Goal: Task Accomplishment & Management: Use online tool/utility

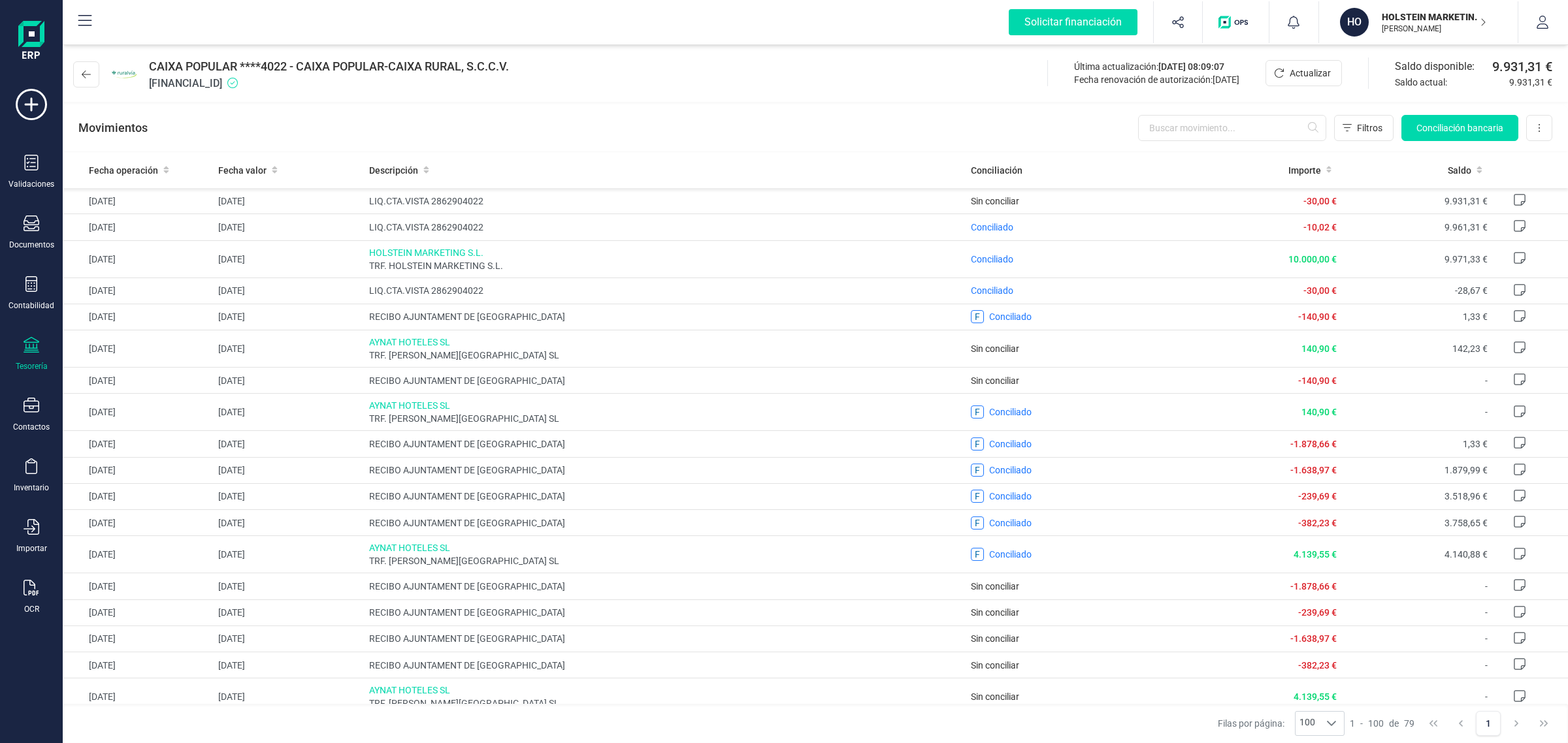
click at [14, 340] on div "Tesorería" at bounding box center [31, 354] width 52 height 35
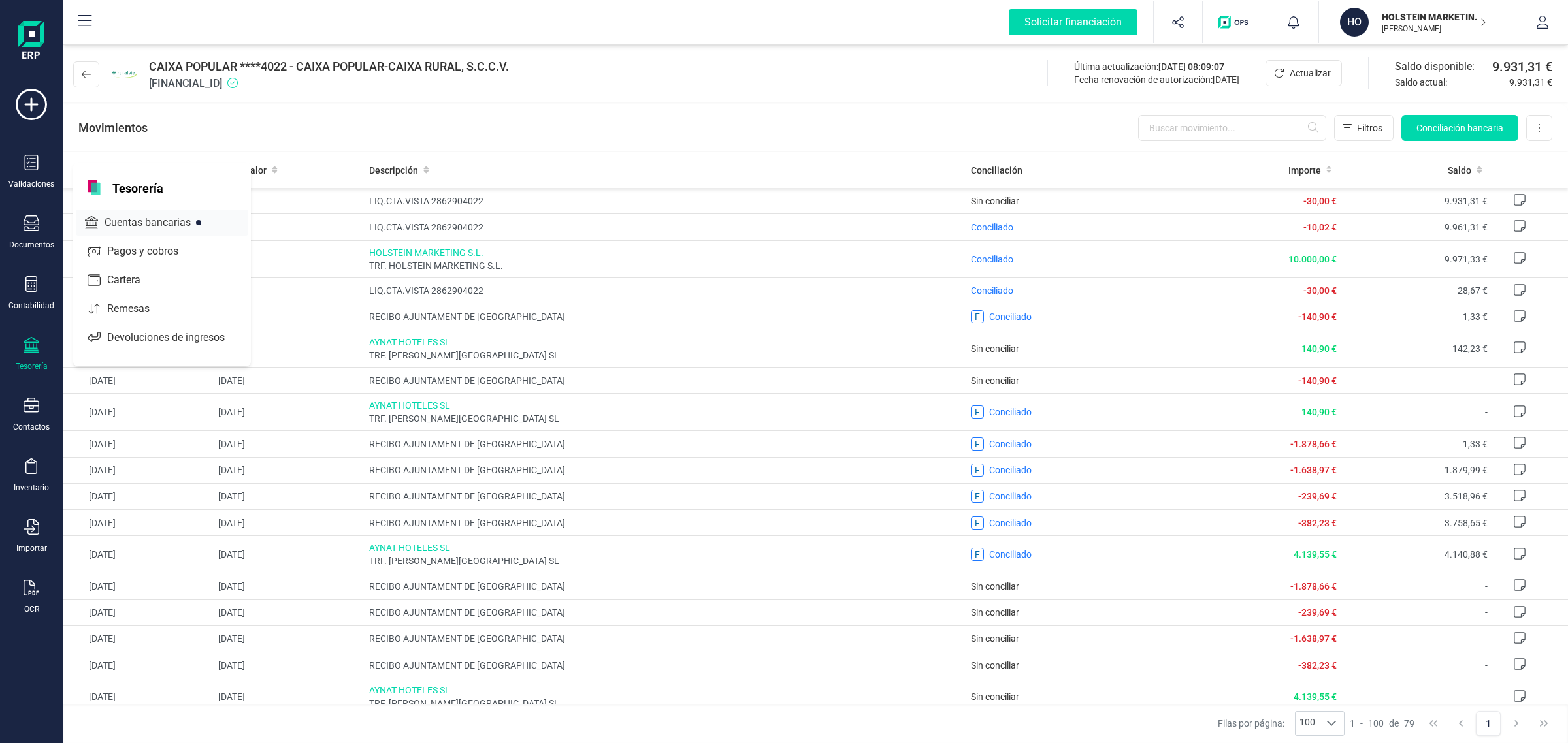
click at [99, 222] on span "Cuentas bancarias" at bounding box center [156, 223] width 115 height 16
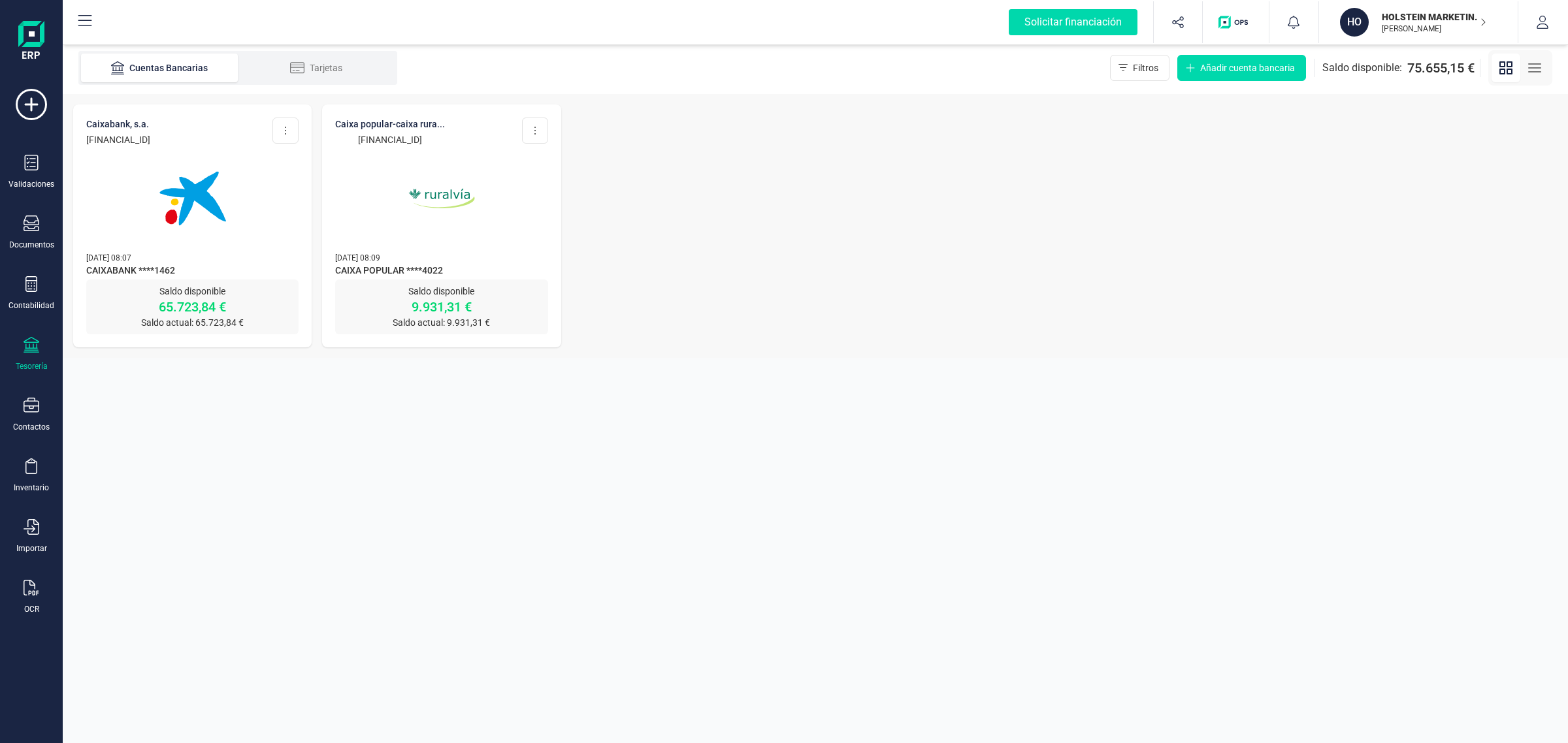
click at [394, 225] on img at bounding box center [441, 198] width 109 height 109
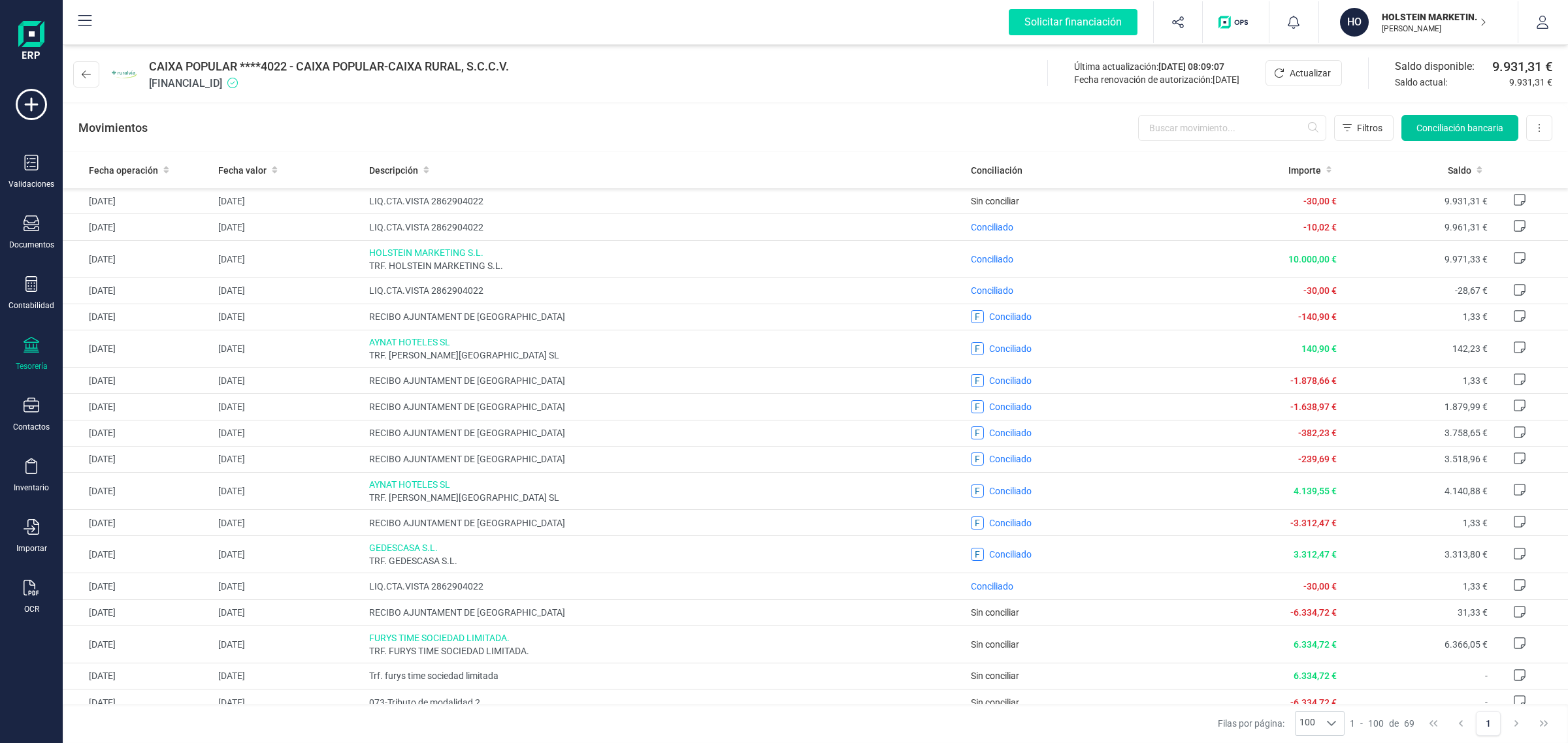
click at [1433, 125] on span "Conciliación bancaria" at bounding box center [1459, 128] width 86 height 13
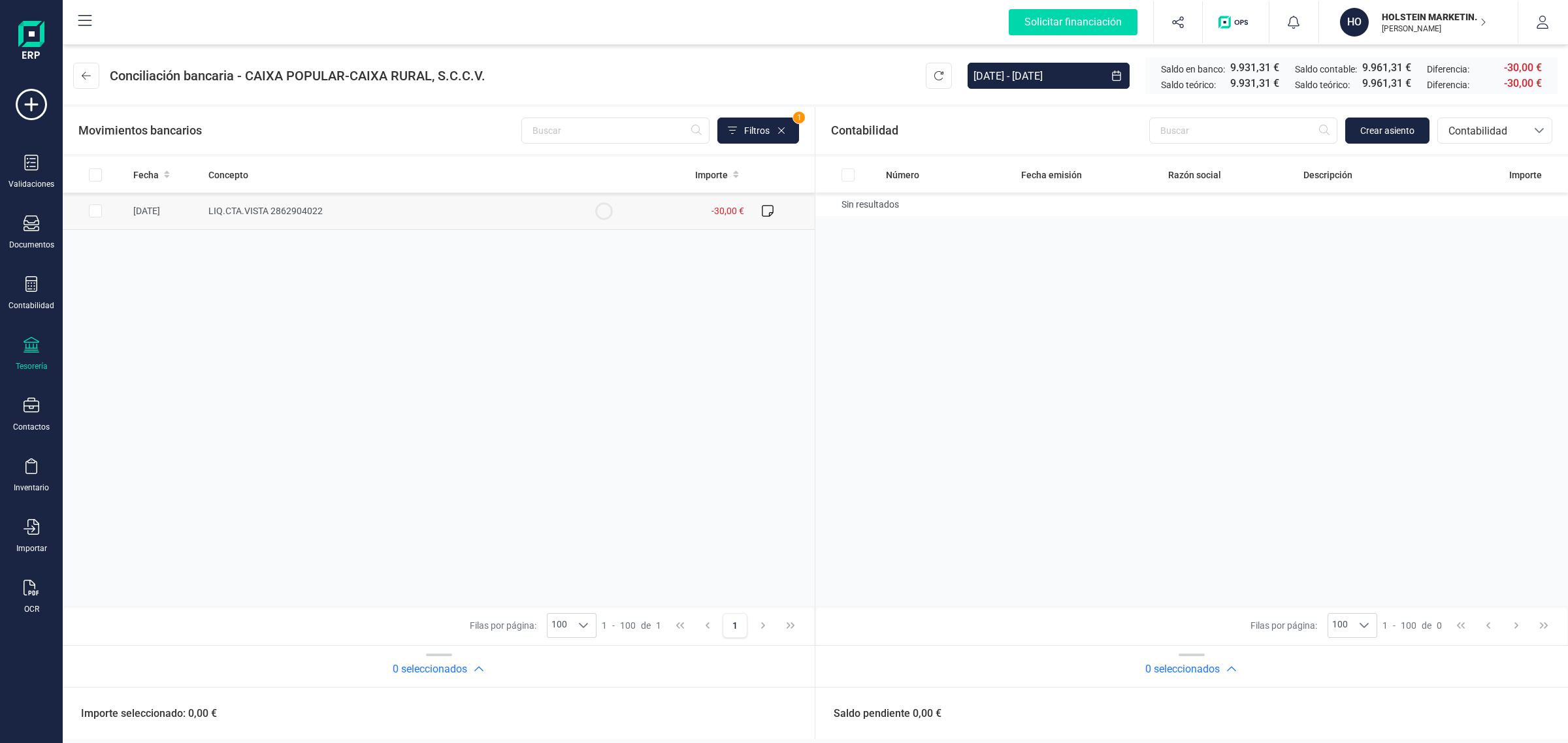
click at [324, 212] on td "LIQ.CTA.VISTA 2862904022" at bounding box center [387, 211] width 368 height 37
checkbox input "true"
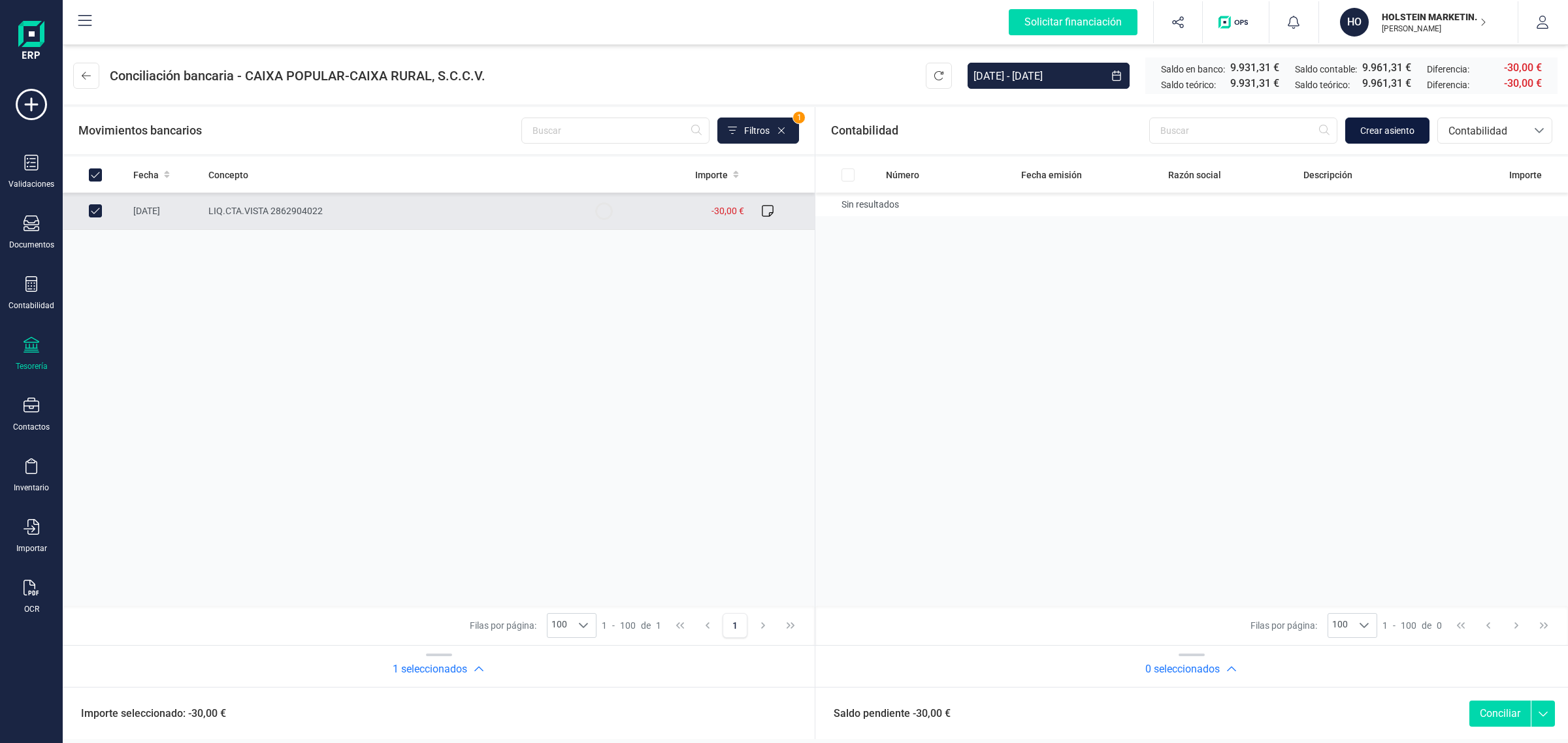
click at [1383, 118] on button "Crear asiento" at bounding box center [1387, 131] width 85 height 26
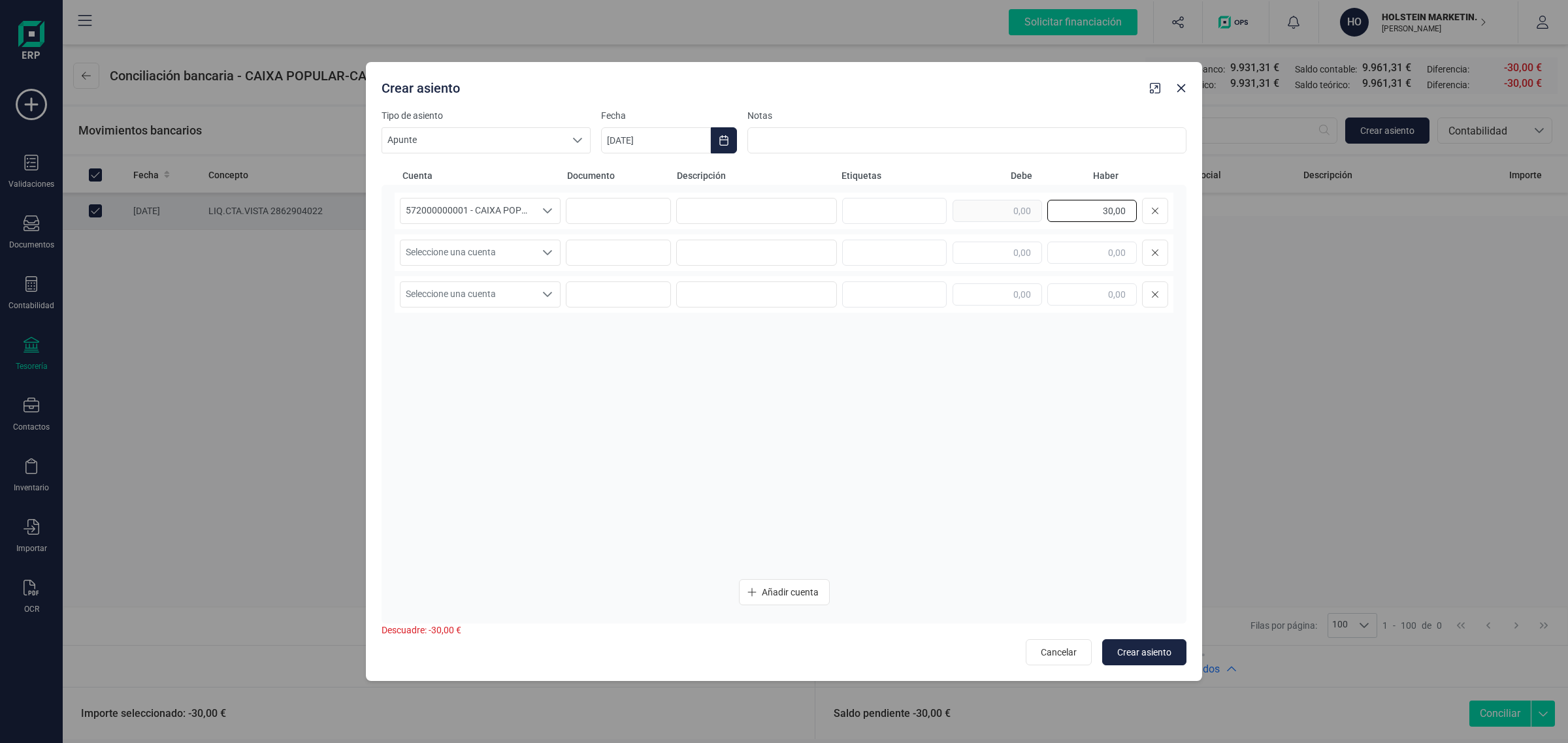
drag, startPoint x: 1092, startPoint y: 211, endPoint x: 1145, endPoint y: 224, distance: 54.6
click at [1145, 224] on div "572000000001 - CAIXA POPULAR ****4022 572000000001 - CAIXA POPULAR ****4022 30,…" at bounding box center [784, 211] width 779 height 37
click at [1178, 85] on icon "button" at bounding box center [1181, 88] width 8 height 8
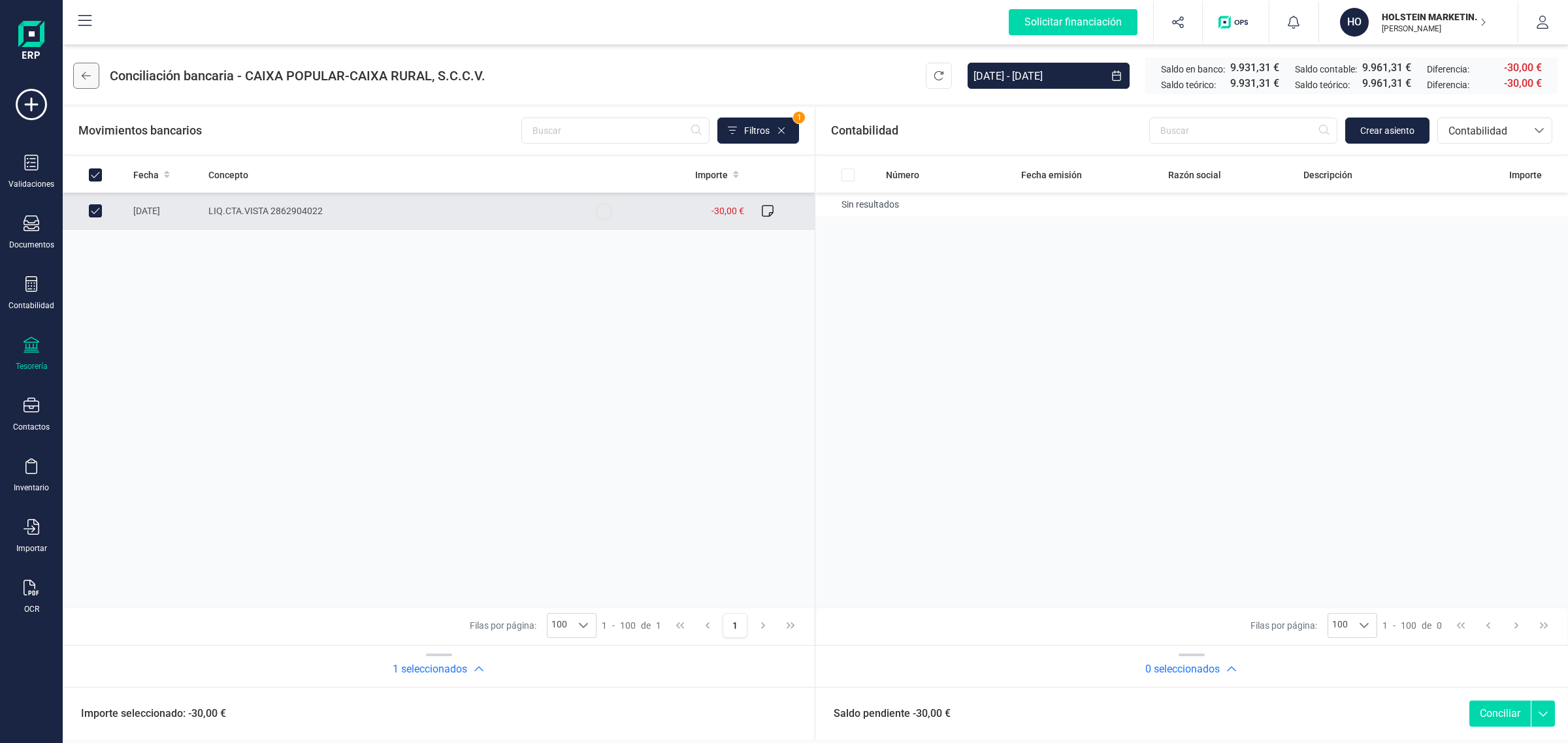
click at [94, 72] on button at bounding box center [86, 75] width 26 height 26
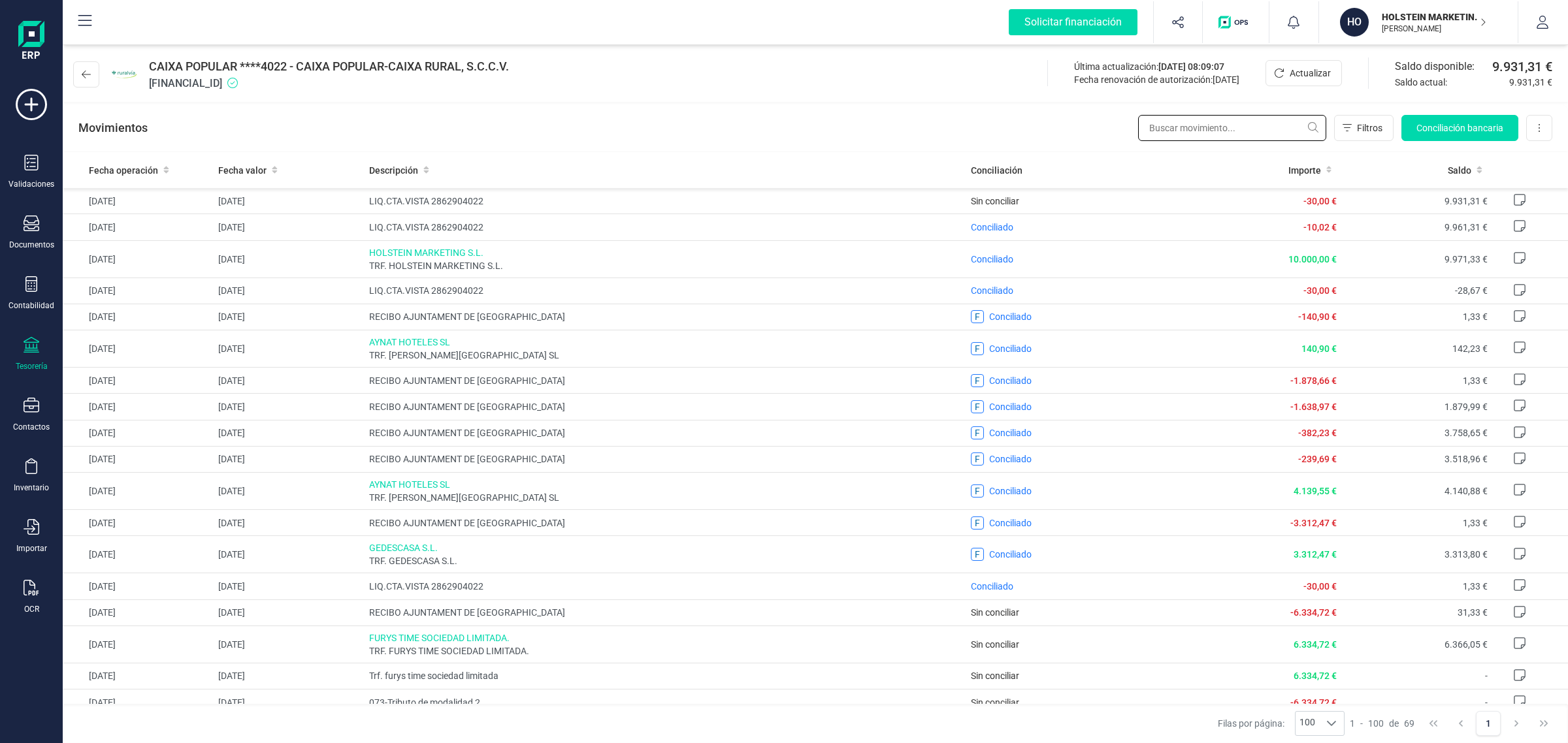
click at [1189, 131] on input "text" at bounding box center [1231, 128] width 189 height 26
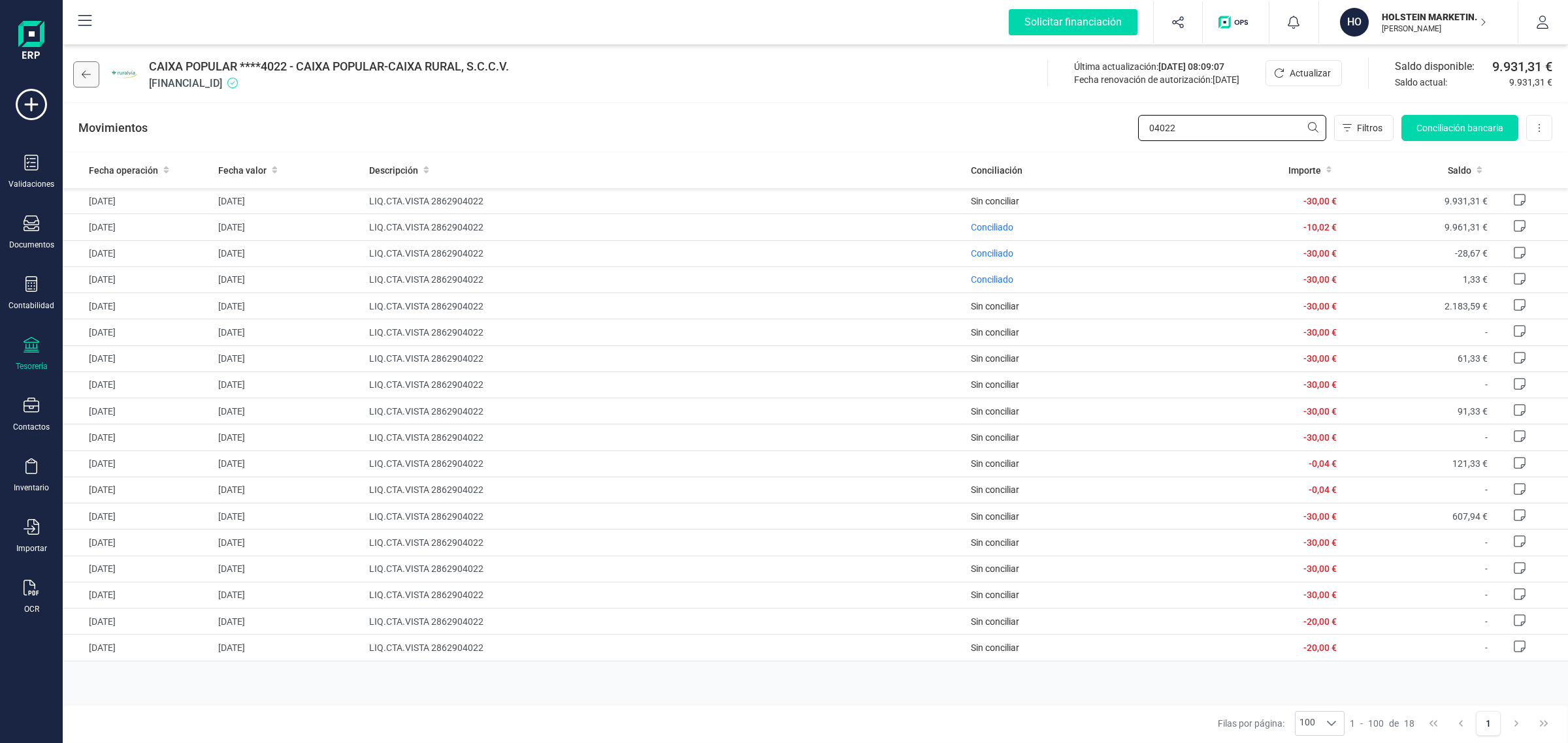
type input "04022"
click at [95, 65] on button at bounding box center [86, 74] width 26 height 26
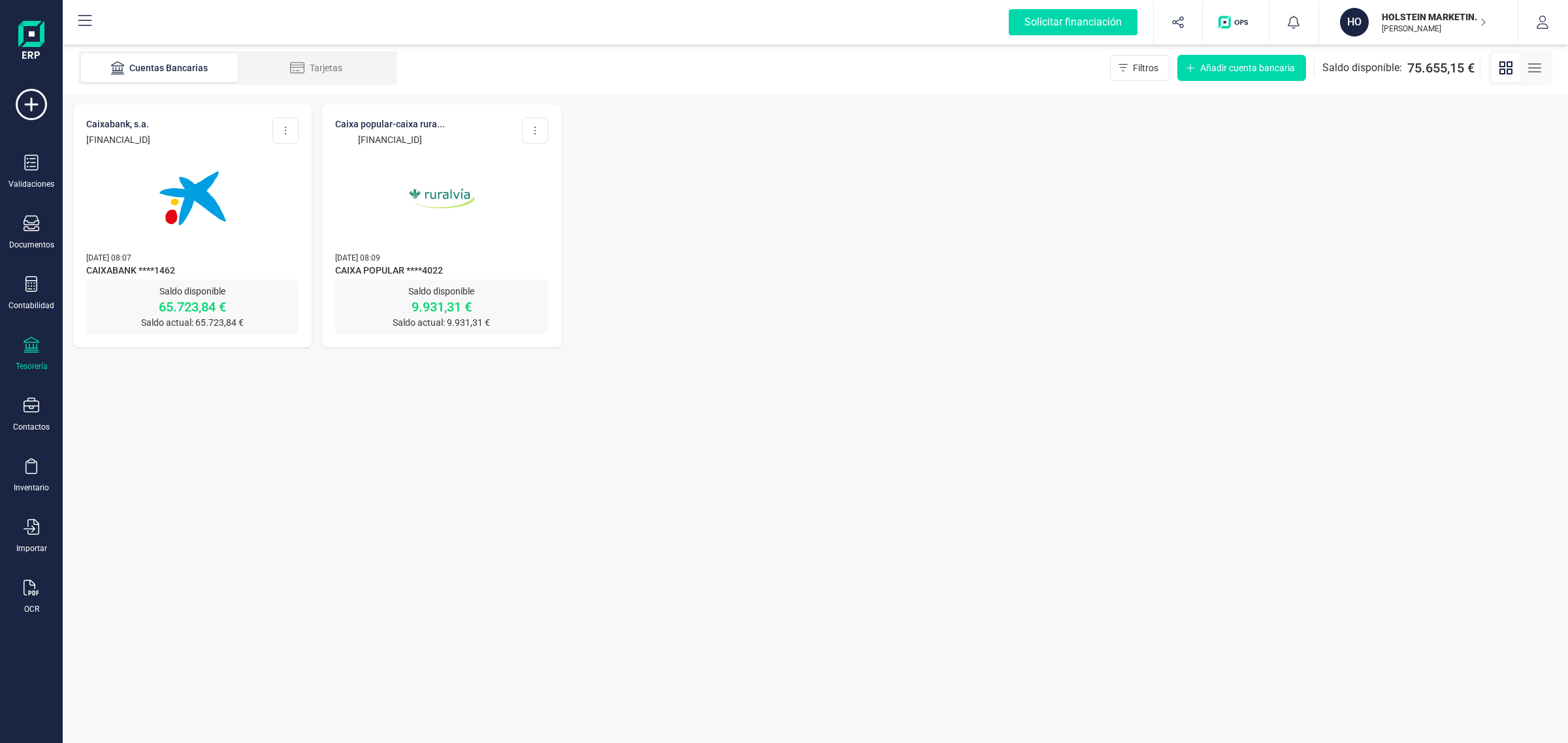
click at [632, 220] on div "CAIXABANK, S.A. [FINANCIAL_ID] Editar cuenta Actualizar Desconectar cuenta Elim…" at bounding box center [815, 225] width 1505 height 264
click at [526, 211] on div at bounding box center [441, 190] width 212 height 89
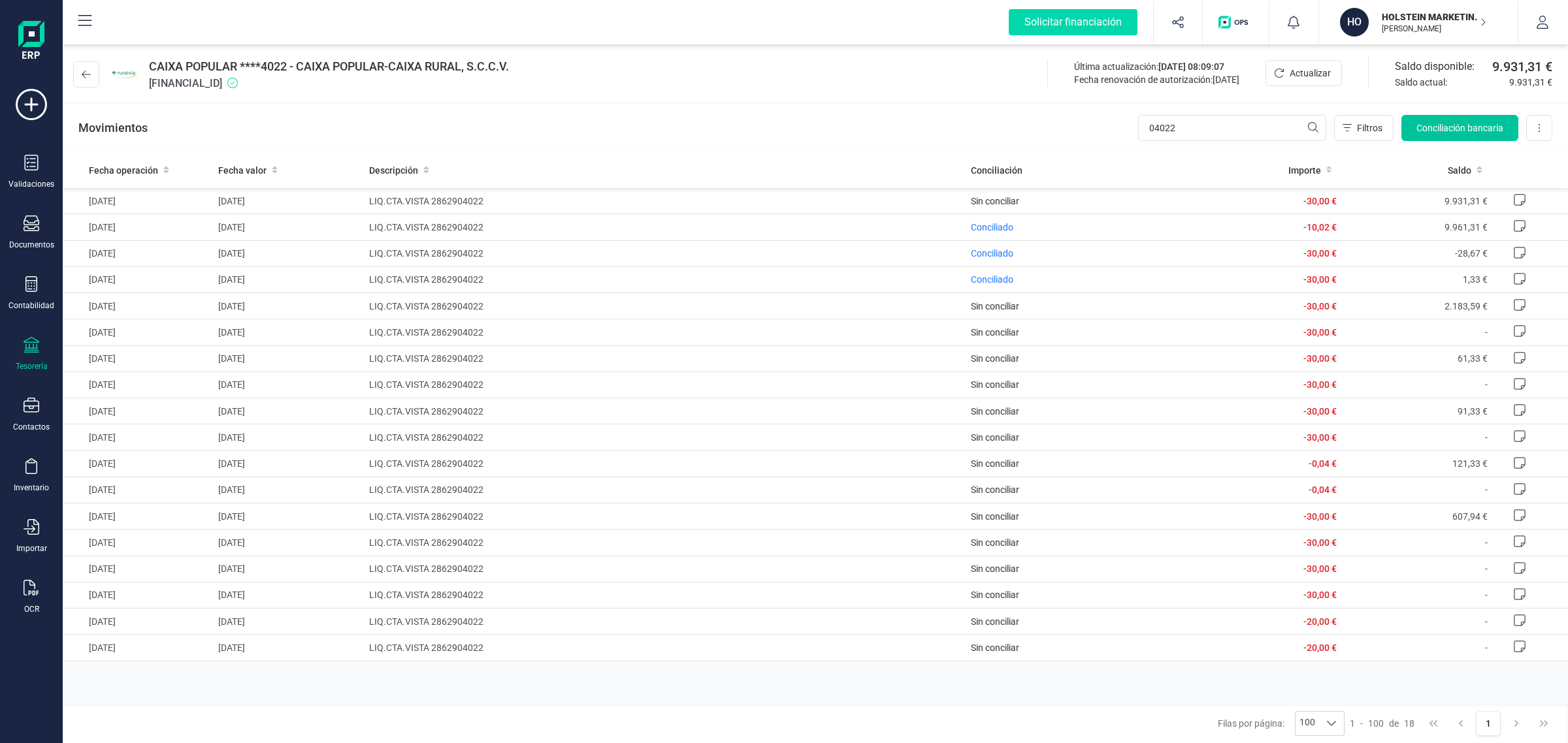
click at [1455, 119] on button "Conciliación bancaria" at bounding box center [1459, 128] width 117 height 26
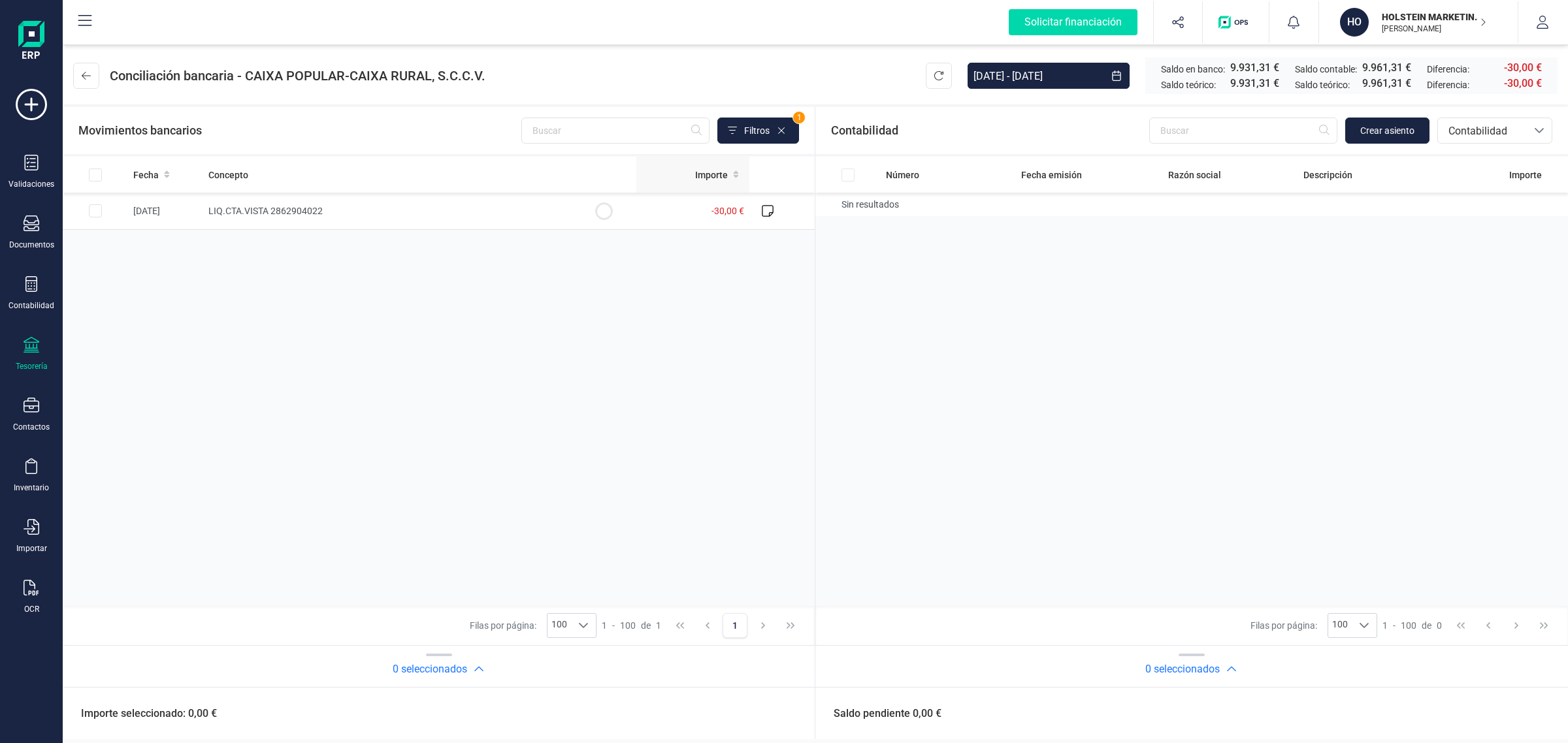
click at [657, 164] on th "Importe" at bounding box center [692, 174] width 113 height 36
click at [608, 209] on circle at bounding box center [603, 211] width 16 height 16
checkbox input "true"
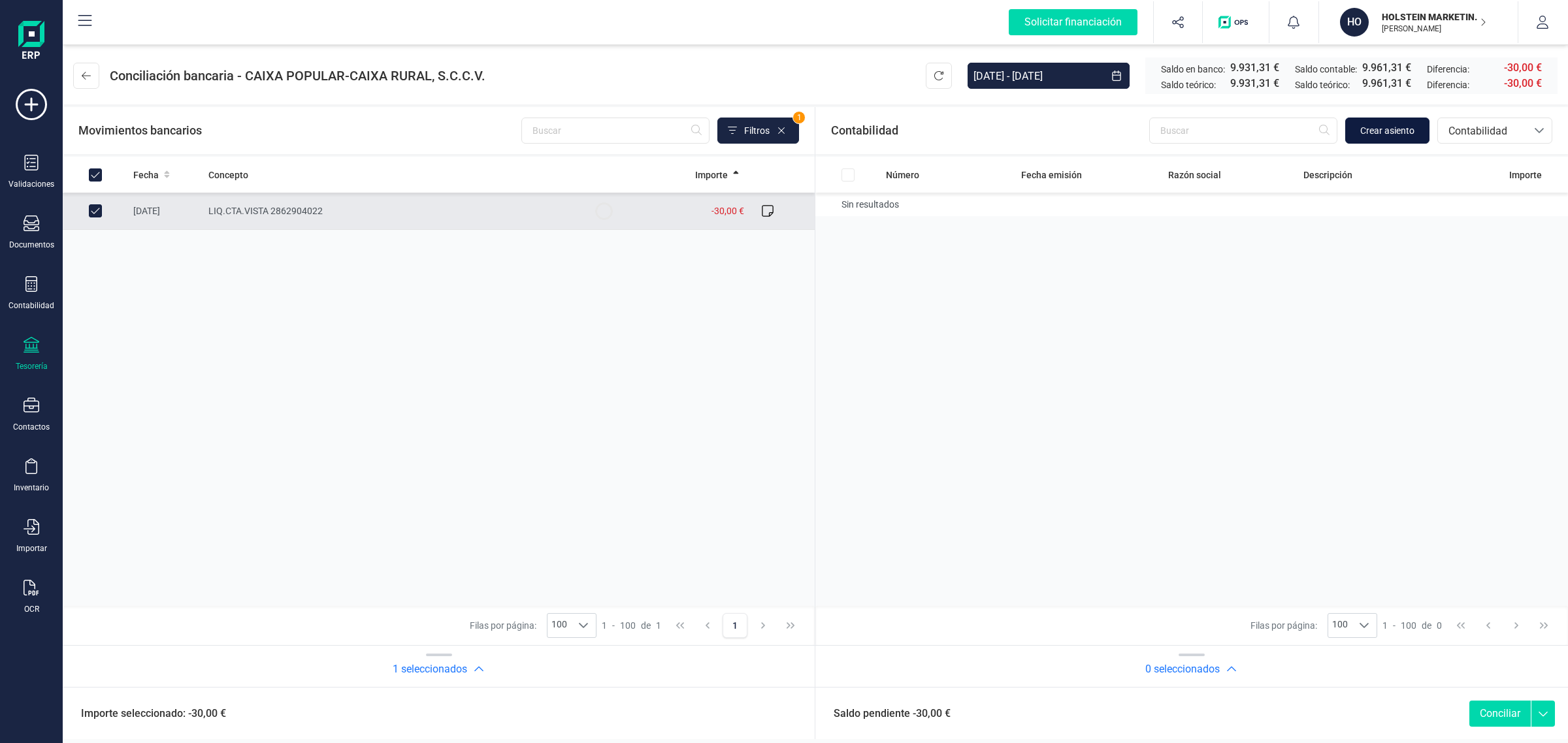
click at [1379, 130] on span "Crear asiento" at bounding box center [1387, 131] width 54 height 13
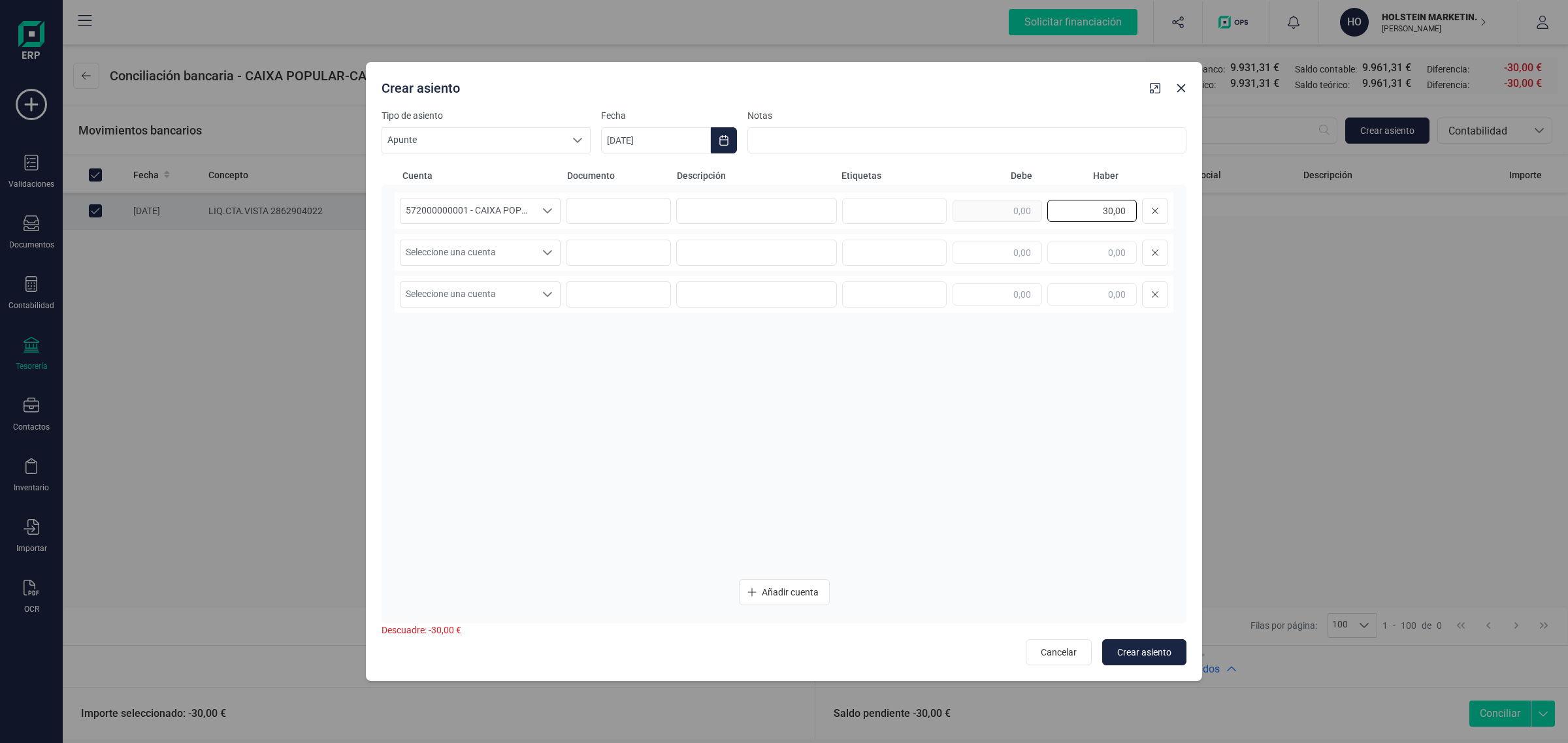
drag, startPoint x: 1085, startPoint y: 212, endPoint x: 1164, endPoint y: 229, distance: 80.8
click at [1164, 229] on div "572000000001 - CAIXA POPULAR ****4022 572000000001 - CAIXA POPULAR ****4022 572…" at bounding box center [784, 381] width 779 height 376
paste input "30,00"
click at [1015, 252] on input "text" at bounding box center [997, 253] width 89 height 22
type input "30,00"
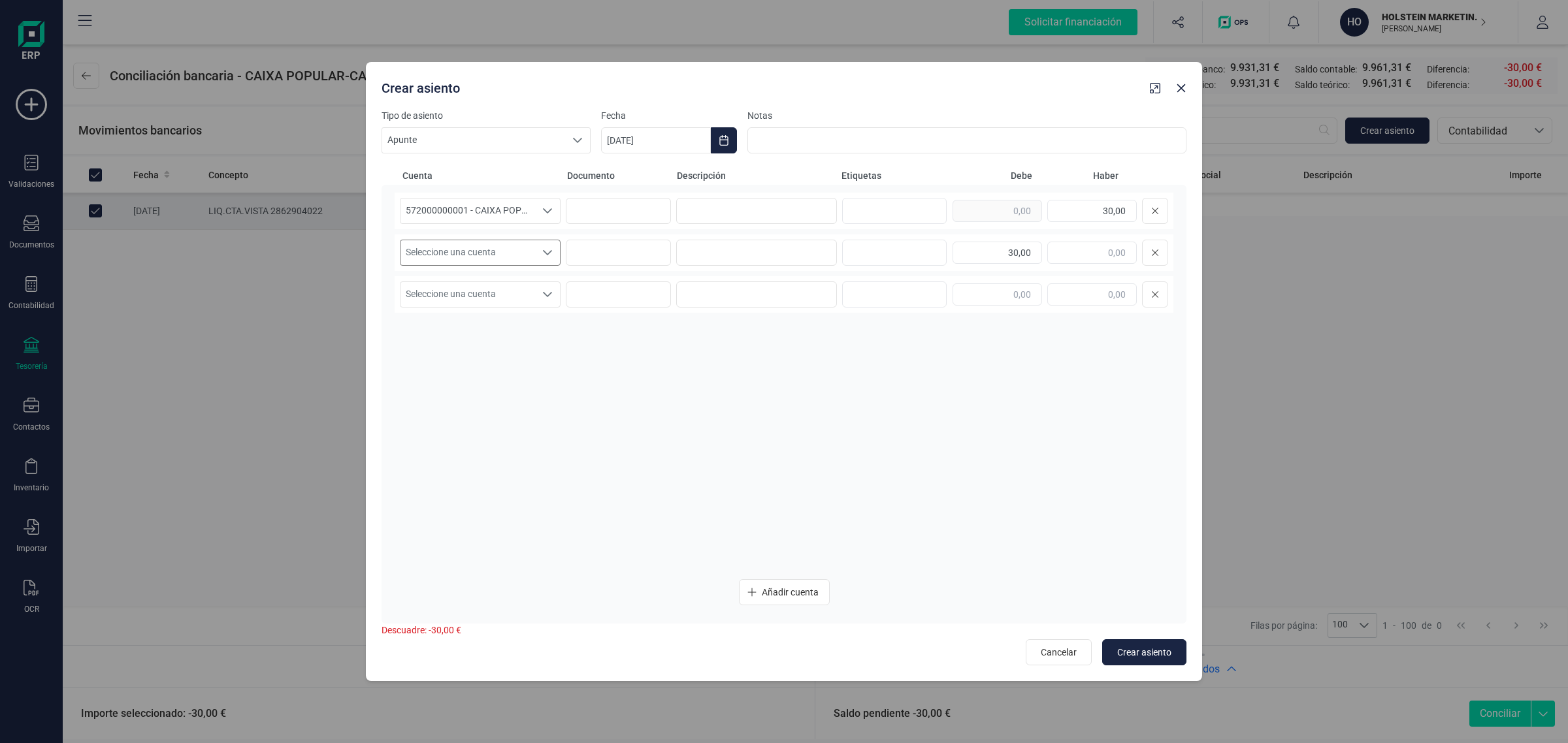
click at [533, 254] on span "Seleccione una cuenta" at bounding box center [467, 252] width 134 height 25
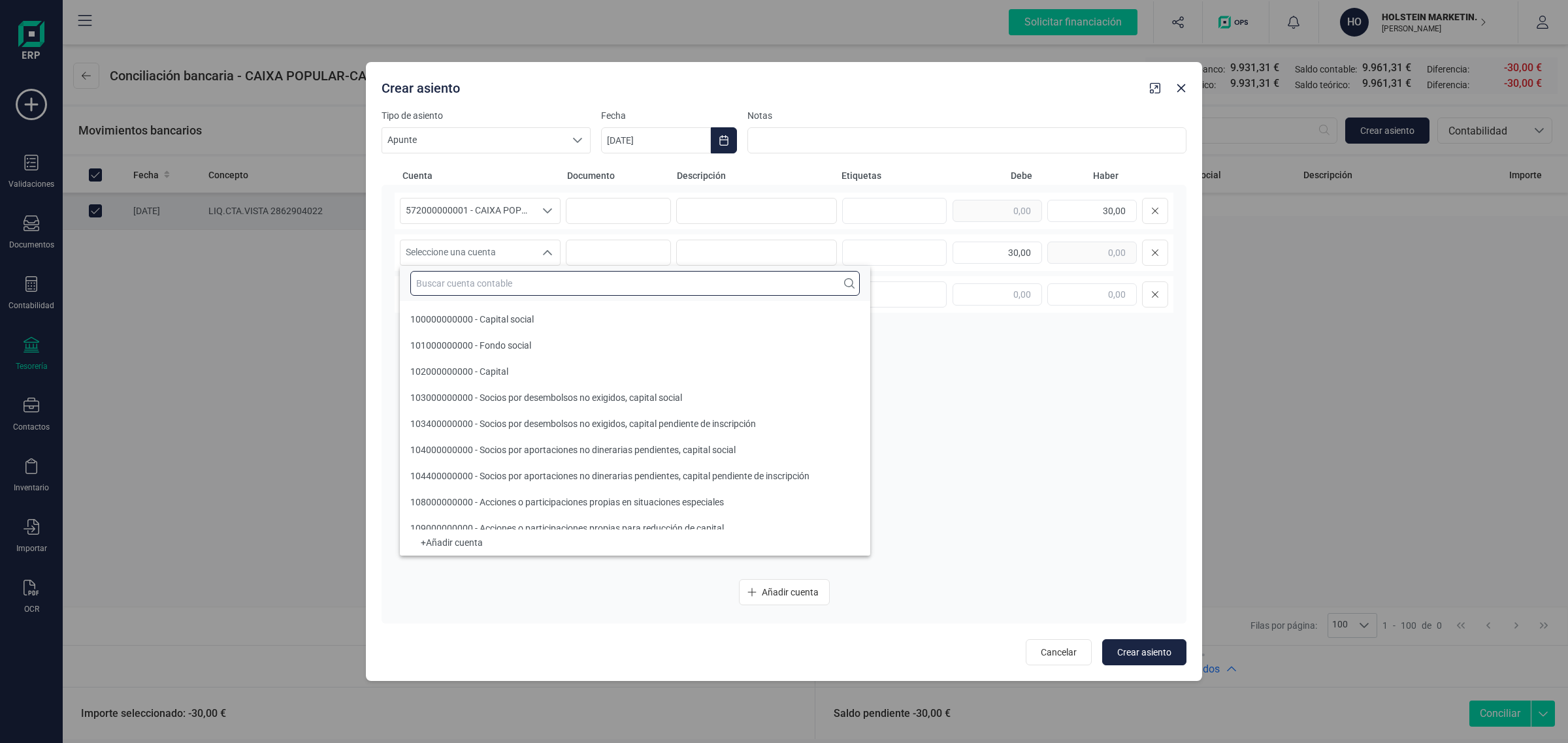
click at [464, 291] on input "text" at bounding box center [635, 283] width 450 height 25
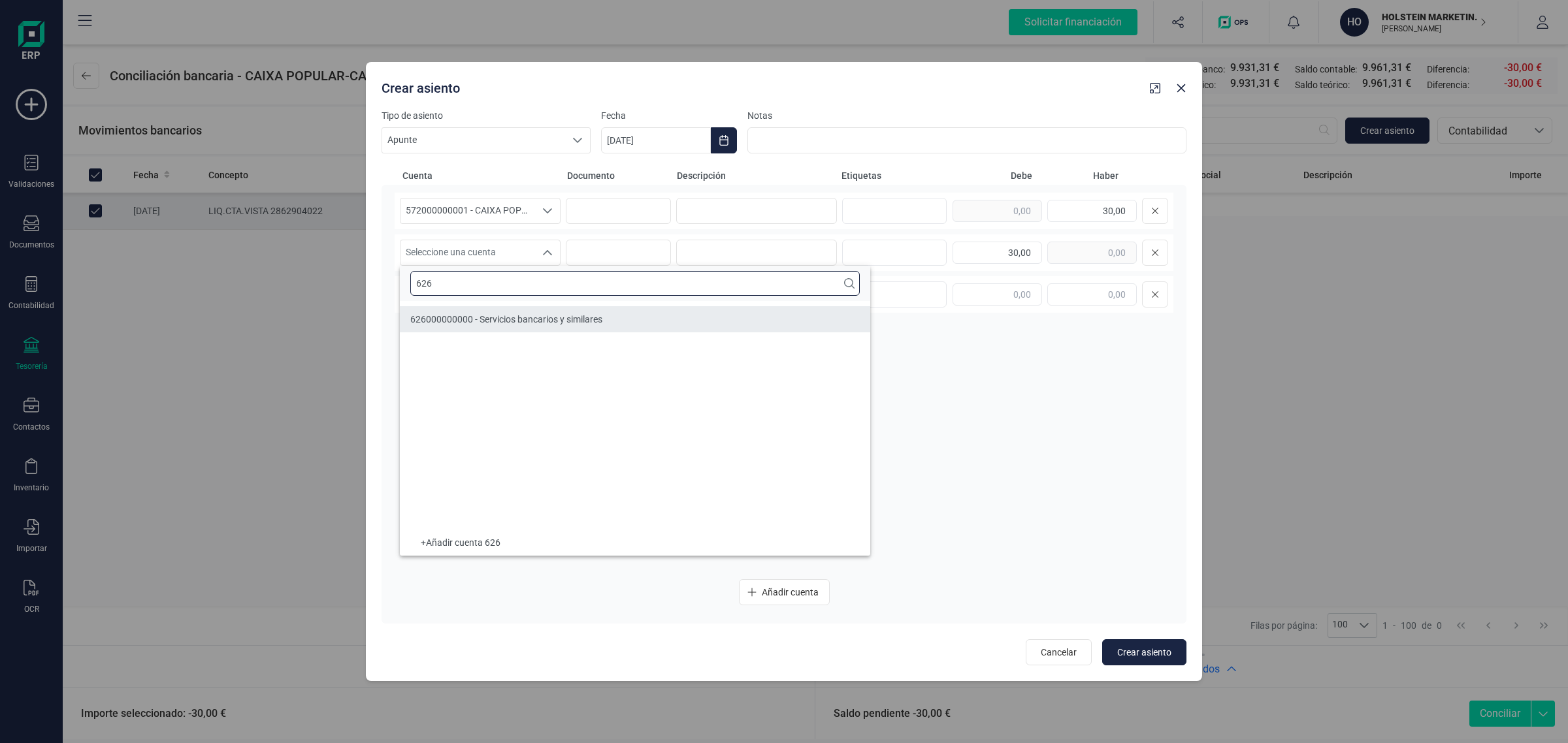
type input "626"
click at [492, 318] on span "626000000000 - Servicios bancarios y similares" at bounding box center [506, 319] width 192 height 10
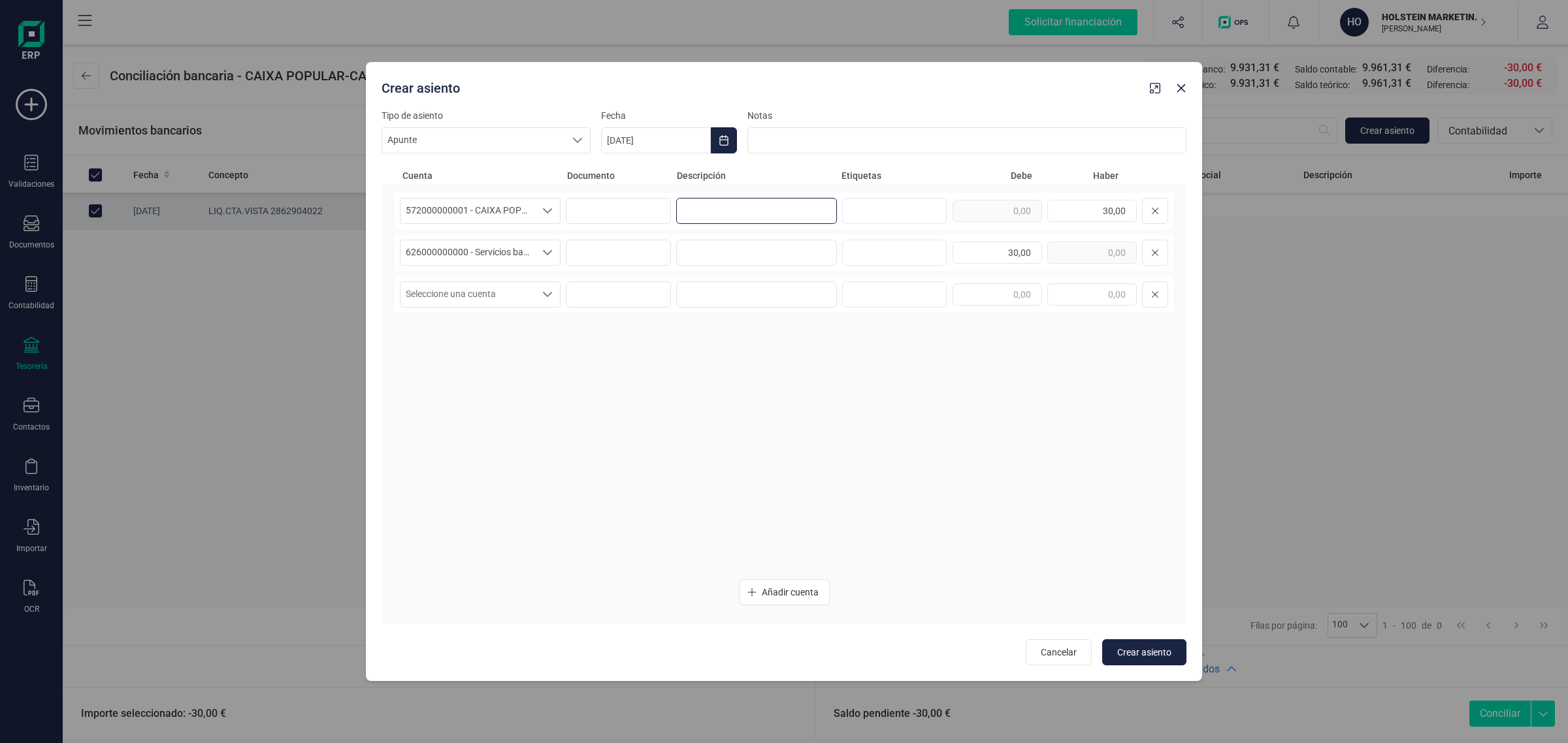
click at [801, 206] on input at bounding box center [756, 211] width 161 height 26
type input "c"
drag, startPoint x: 759, startPoint y: 204, endPoint x: 634, endPoint y: 225, distance: 126.8
click at [634, 225] on div "572000000001 - CAIXA POPULAR ****4022 572000000001 - CAIXA POPULAR ****4022 572…" at bounding box center [784, 211] width 779 height 37
type input "COMISIONES"
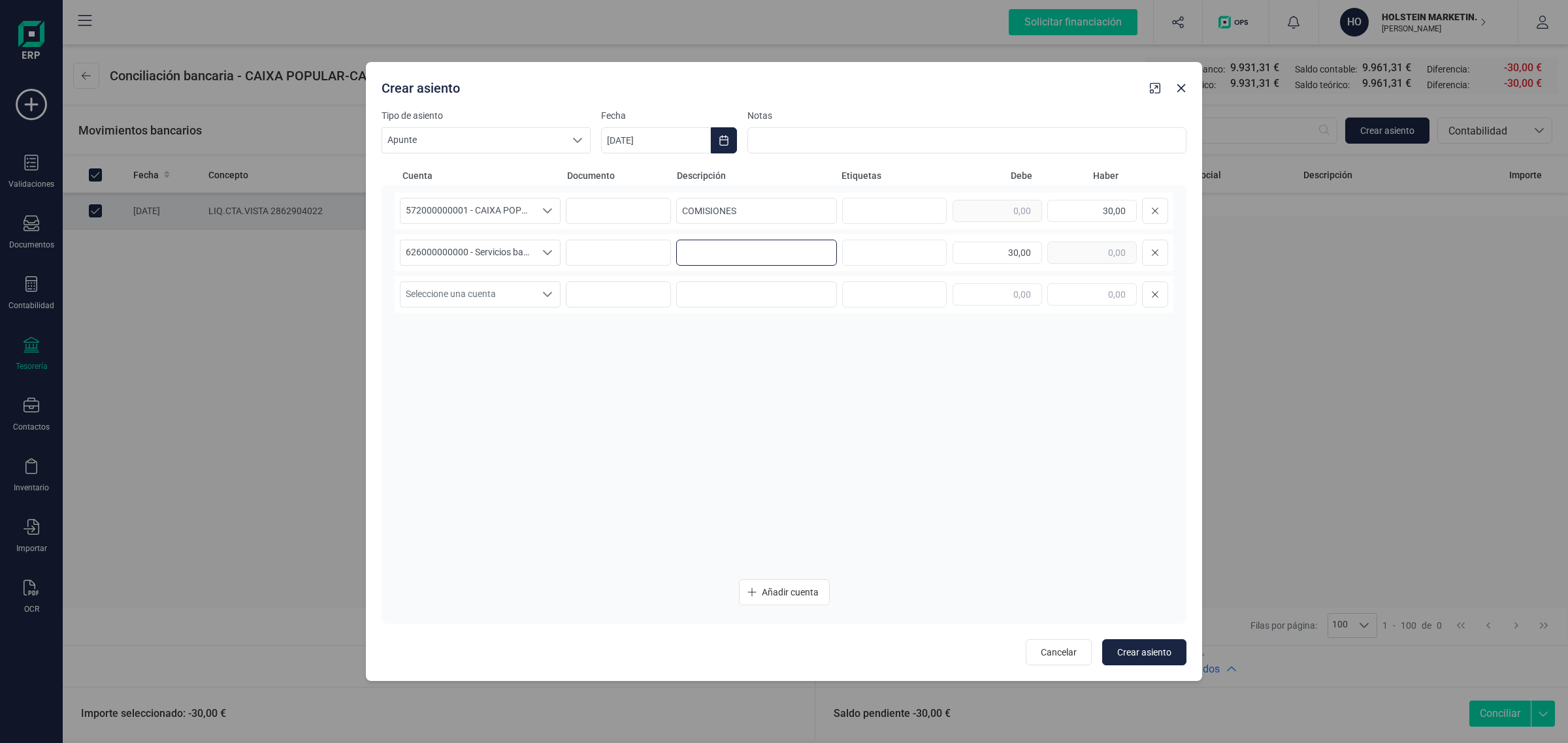
click at [691, 258] on input at bounding box center [756, 253] width 161 height 26
paste input "COMISIONES"
type input "COMISIONES"
click at [726, 138] on icon "Choose Date" at bounding box center [723, 140] width 10 height 10
click at [632, 177] on button "Previous Month" at bounding box center [626, 179] width 21 height 21
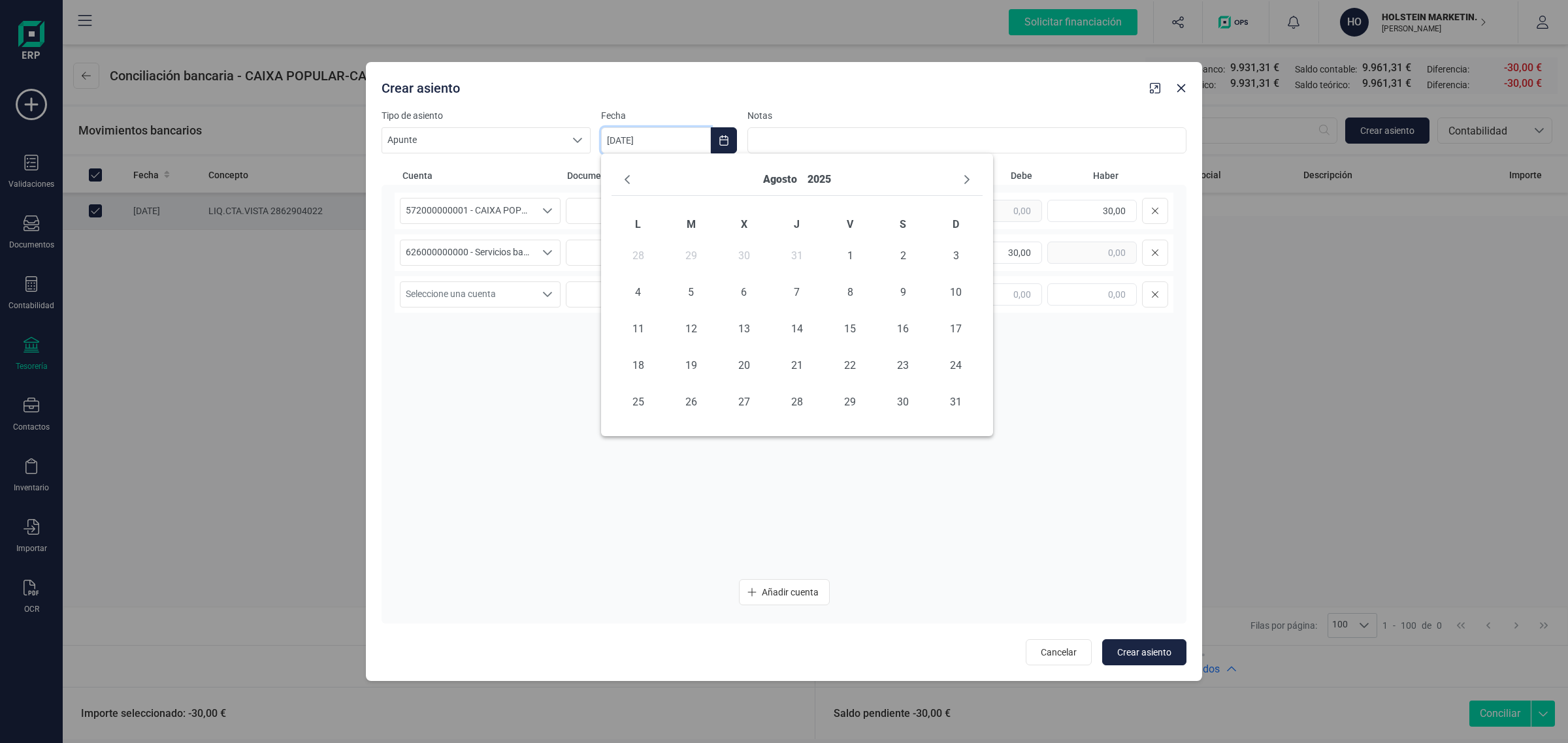
click at [632, 177] on button "Previous Month" at bounding box center [626, 179] width 21 height 21
click at [751, 409] on span "30" at bounding box center [744, 402] width 26 height 26
click at [576, 429] on div "572000000001 - CAIXA POPULAR ****4022 572000000001 - CAIXA POPULAR ****4022 572…" at bounding box center [784, 381] width 779 height 376
click at [1143, 654] on span "Crear asiento" at bounding box center [1143, 652] width 54 height 13
type input "[DATE]"
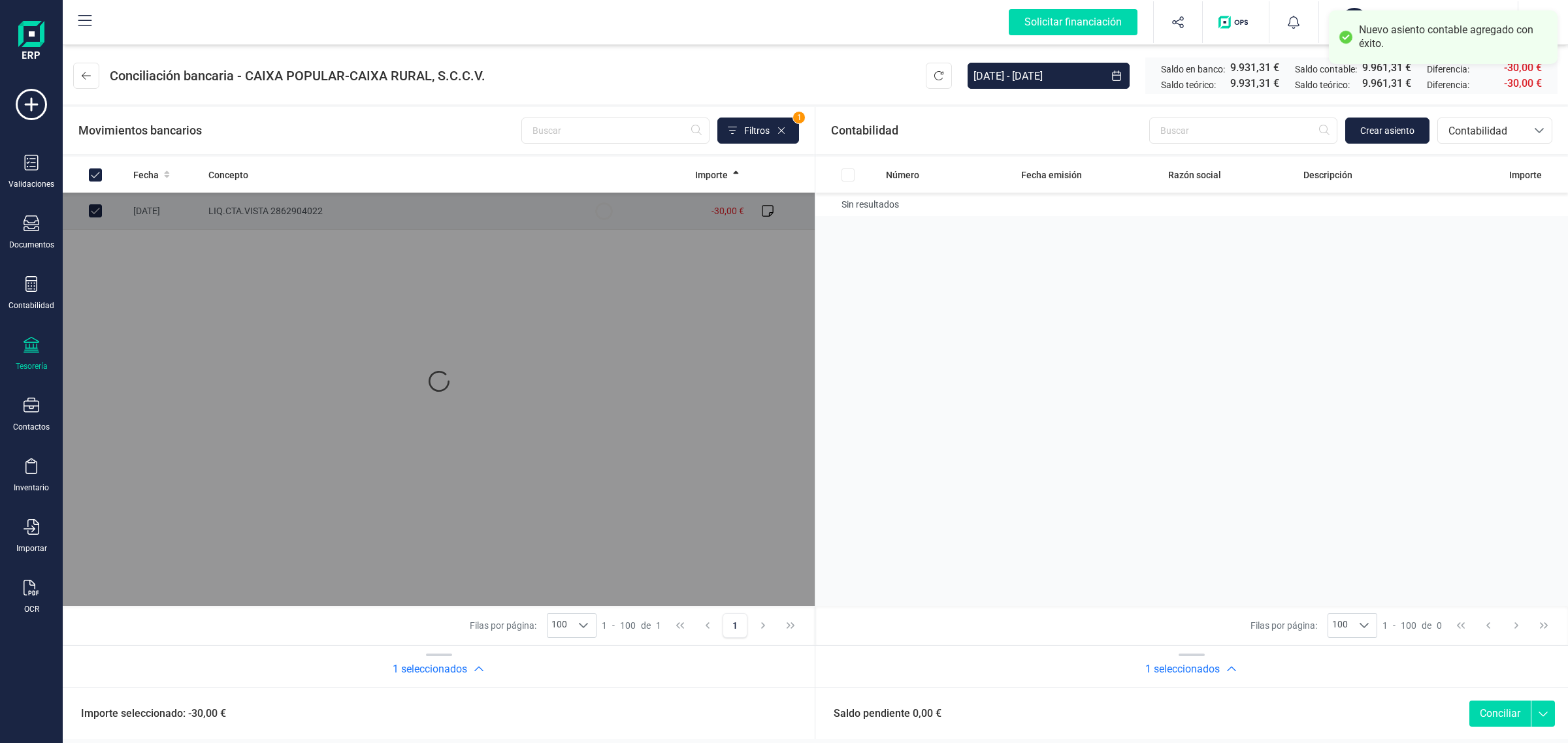
checkbox input "true"
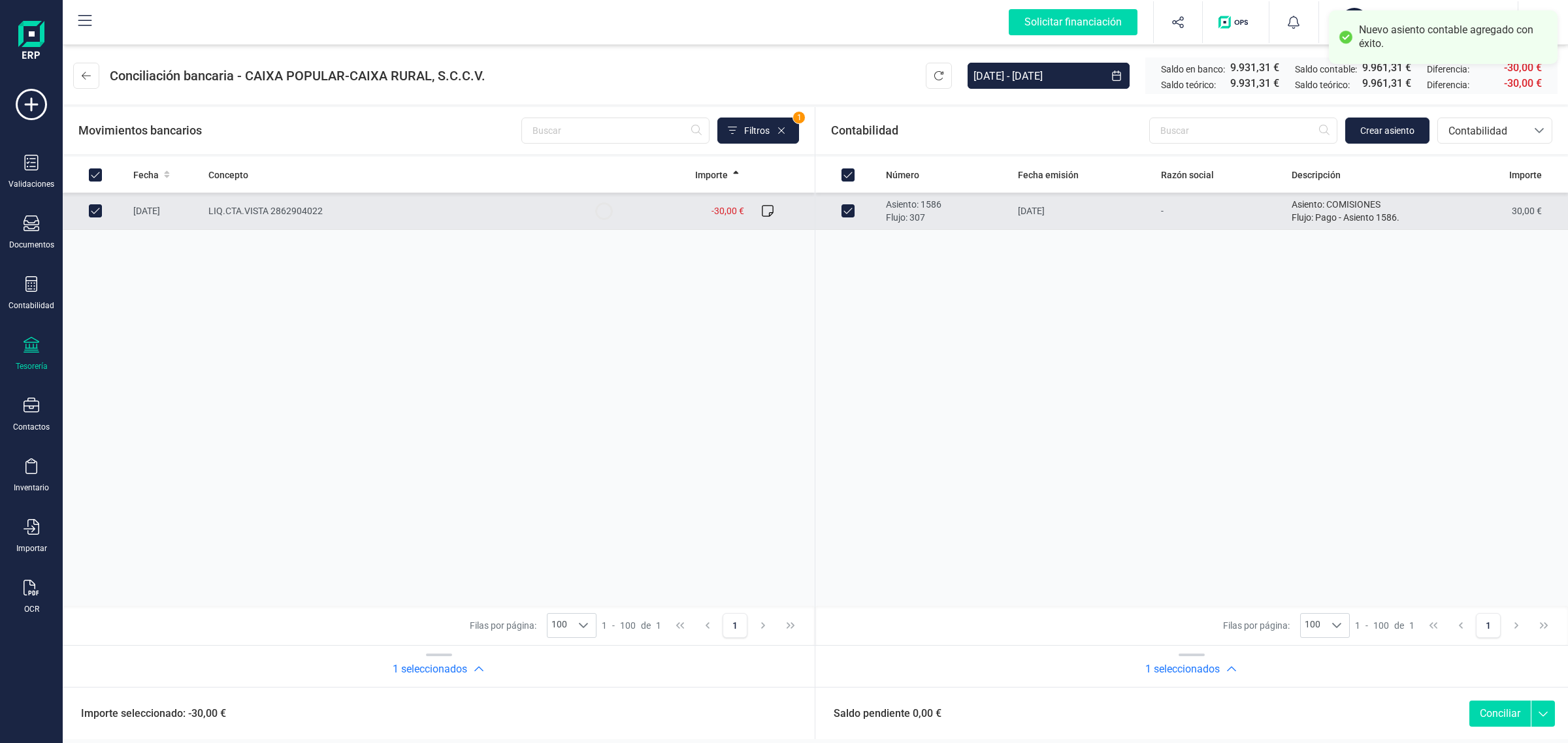
click at [1497, 712] on button "Conciliar" at bounding box center [1499, 714] width 62 height 26
checkbox input "false"
